Goal: Information Seeking & Learning: Find specific fact

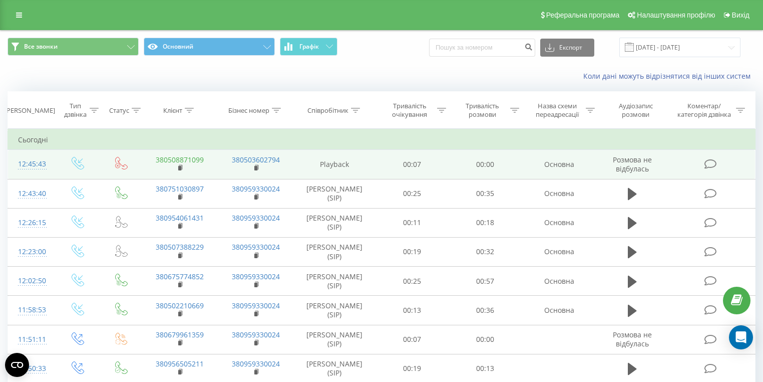
click at [185, 159] on link "380508871099" at bounding box center [180, 160] width 48 height 10
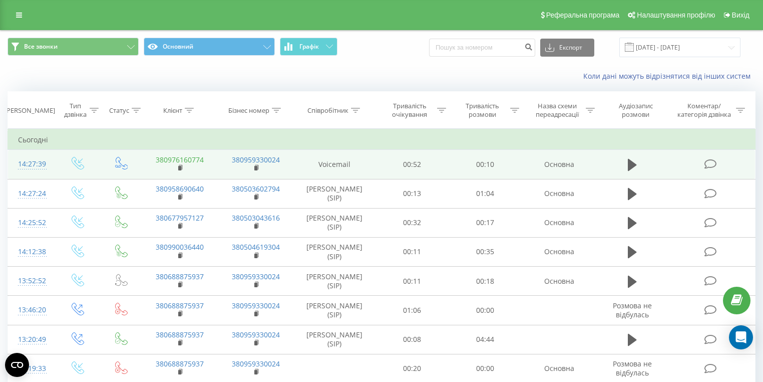
click at [189, 160] on link "380976160774" at bounding box center [180, 160] width 48 height 10
